Goal: Transaction & Acquisition: Download file/media

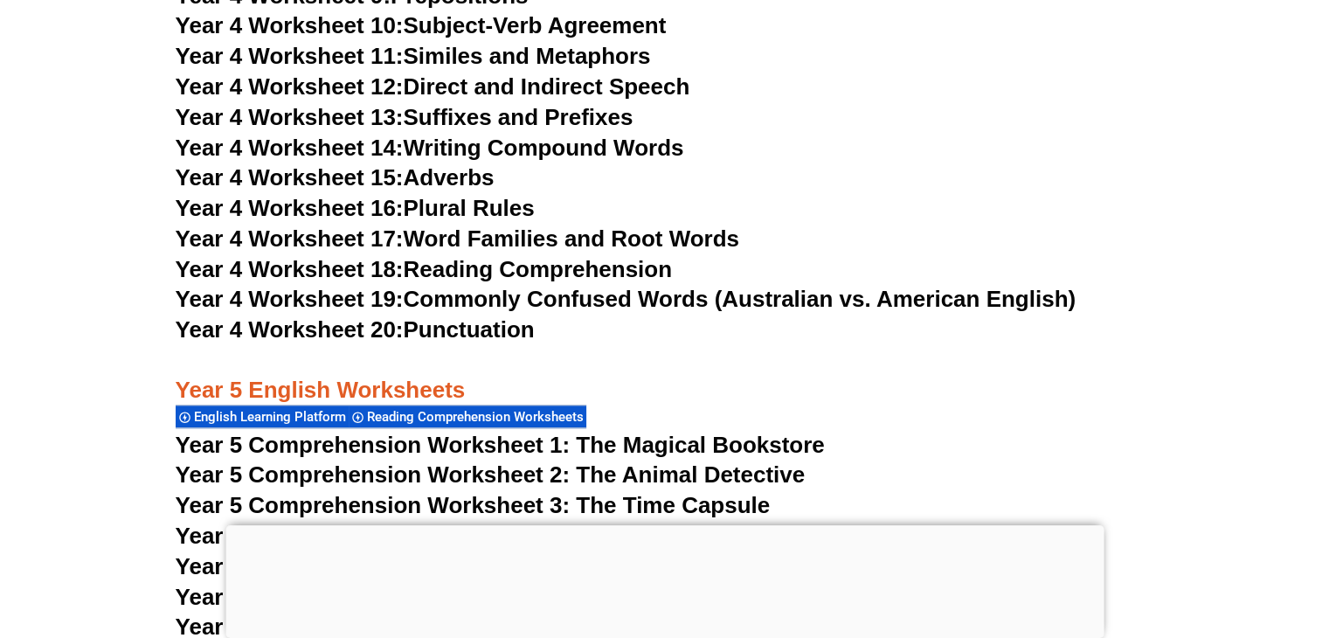
drag, startPoint x: 1006, startPoint y: 595, endPoint x: 1009, endPoint y: 492, distance: 103.1
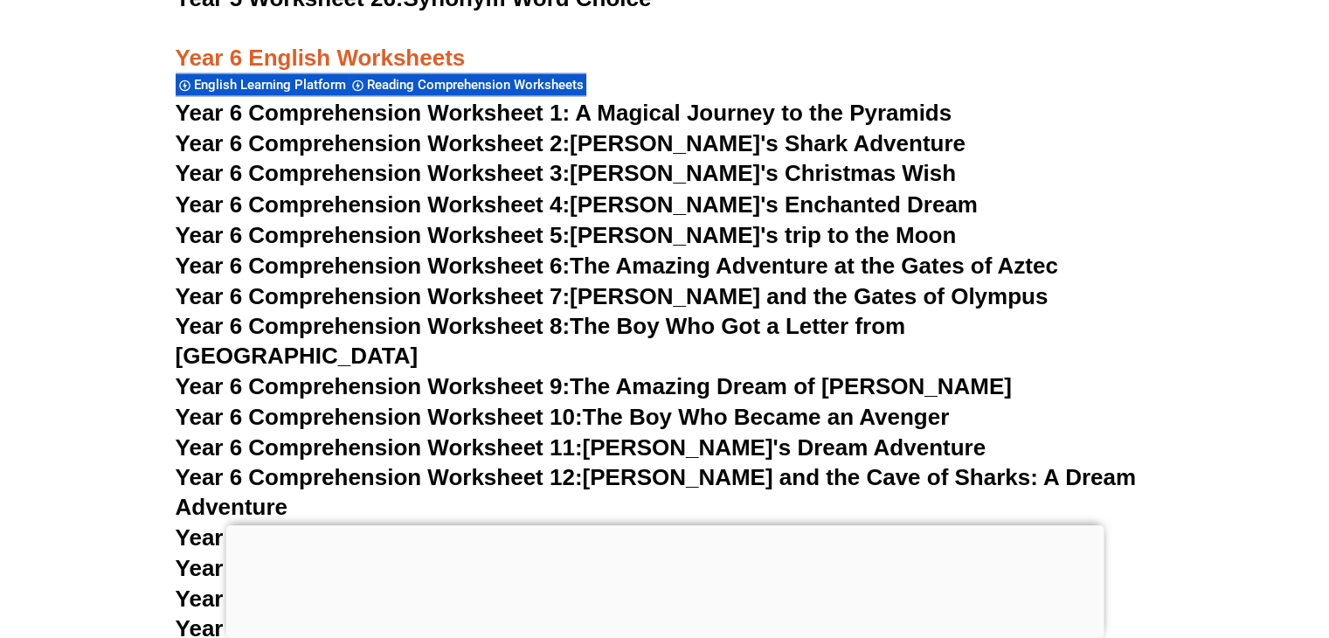
scroll to position [9627, 0]
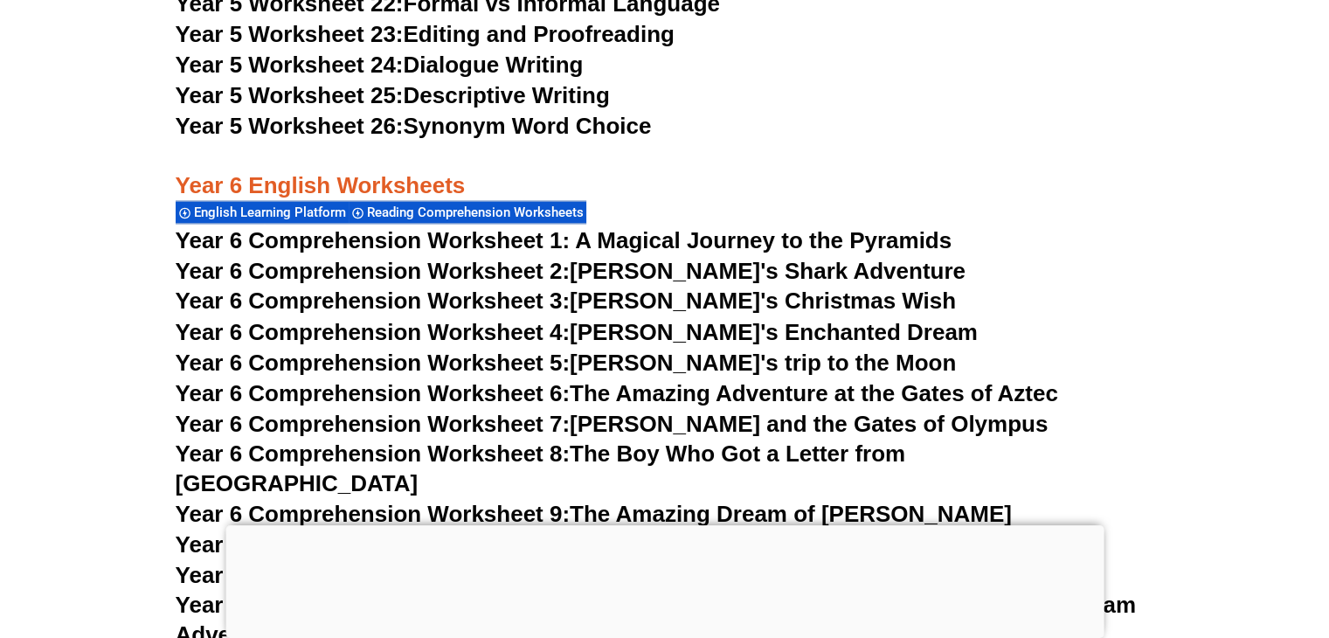
click at [690, 305] on link "Year 6 Comprehension Worksheet 3: Tommy's Christmas Wish" at bounding box center [566, 300] width 781 height 26
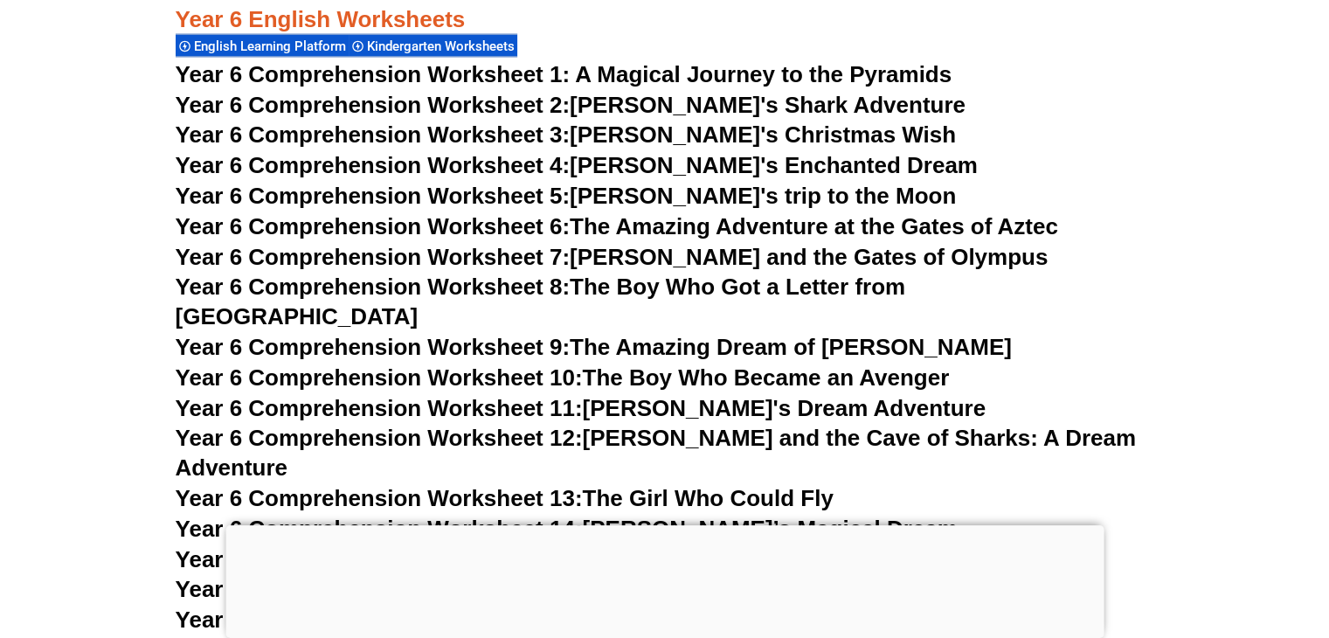
scroll to position [9772, 0]
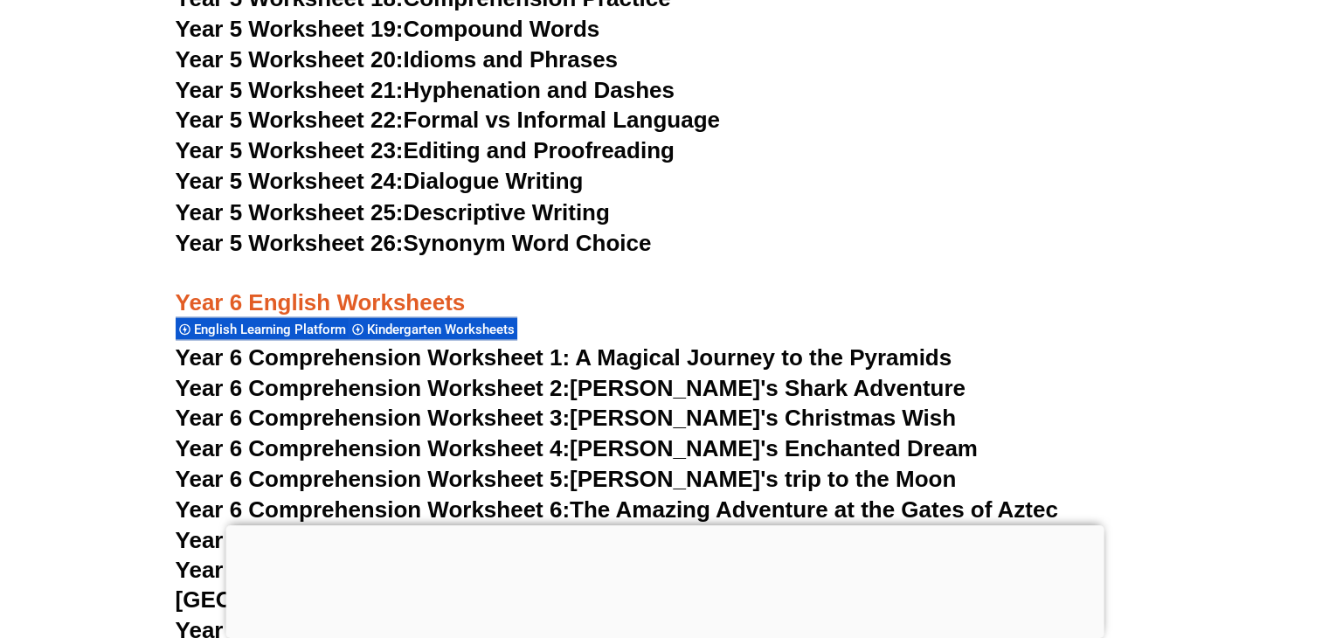
click at [748, 390] on link "Year 6 Comprehension Worksheet 2: [PERSON_NAME]'s Shark Adventure" at bounding box center [571, 387] width 790 height 26
